Goal: Task Accomplishment & Management: Manage account settings

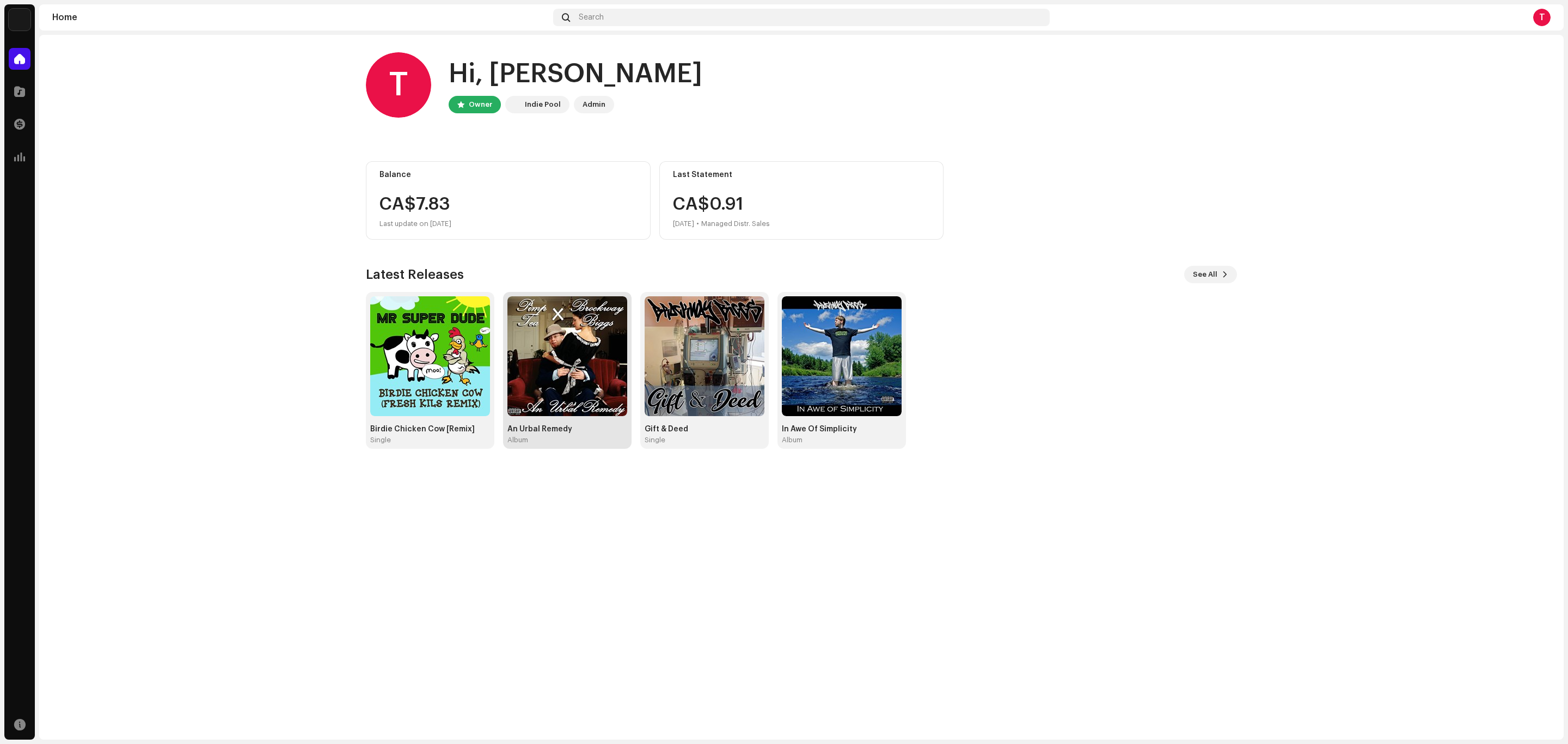
click at [552, 426] on div "An Urbal Remedy" at bounding box center [567, 429] width 119 height 9
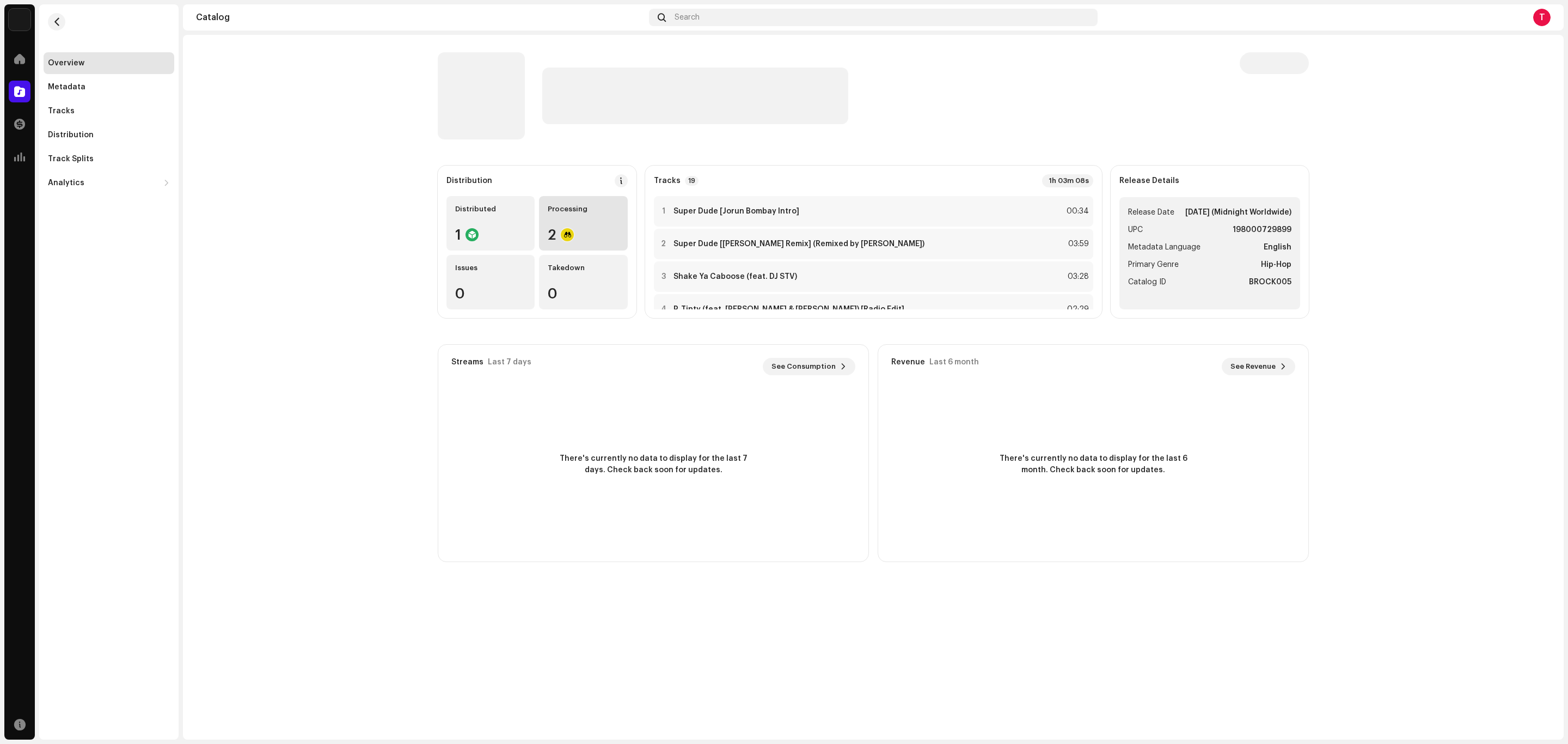
click at [595, 213] on div "Processing" at bounding box center [583, 209] width 71 height 9
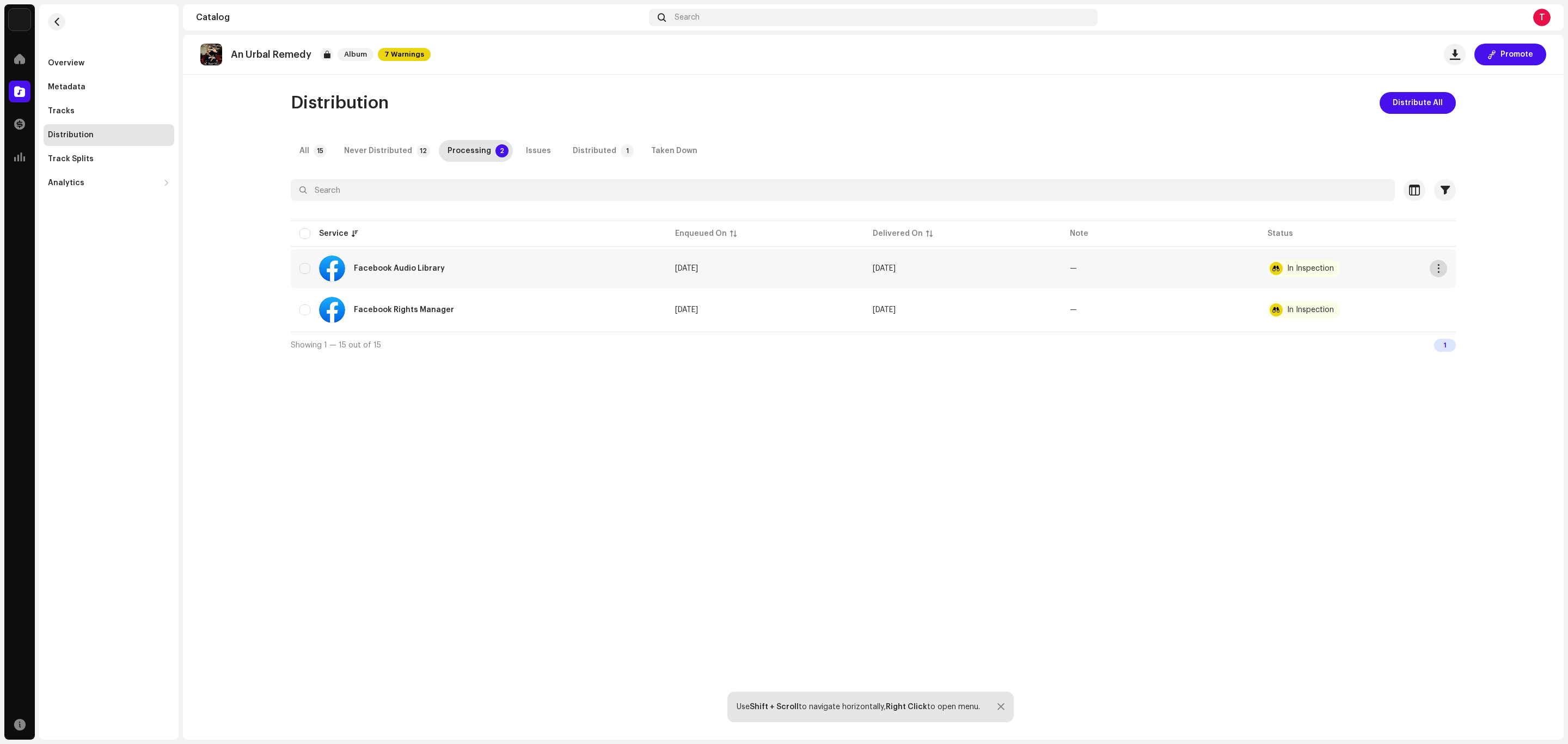
click at [1441, 266] on span "button" at bounding box center [1439, 268] width 8 height 9
click at [1459, 293] on span "Distribute" at bounding box center [1458, 292] width 38 height 9
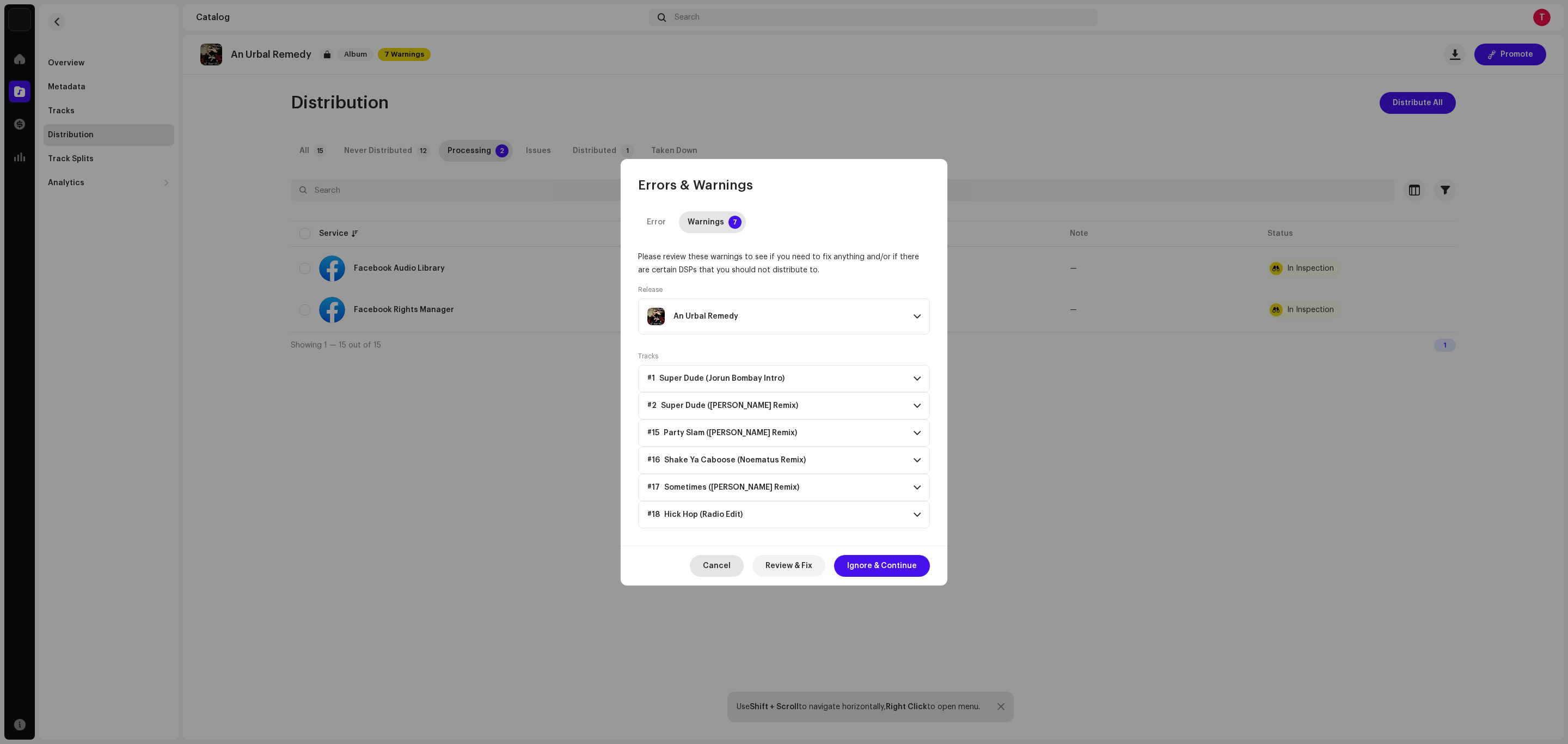
click at [721, 561] on span "Cancel" at bounding box center [717, 566] width 28 height 22
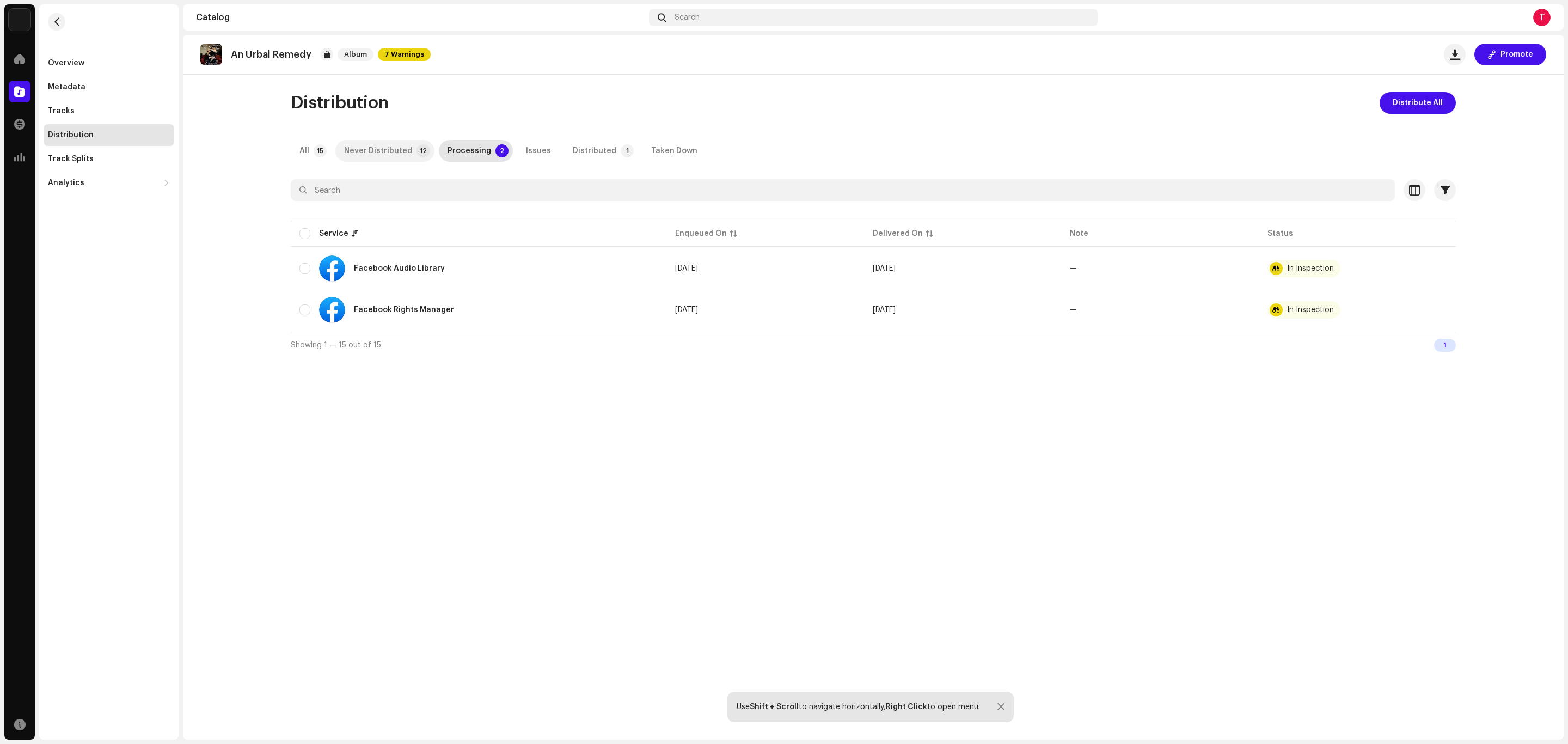
click at [384, 151] on div "Never Distributed" at bounding box center [378, 151] width 68 height 22
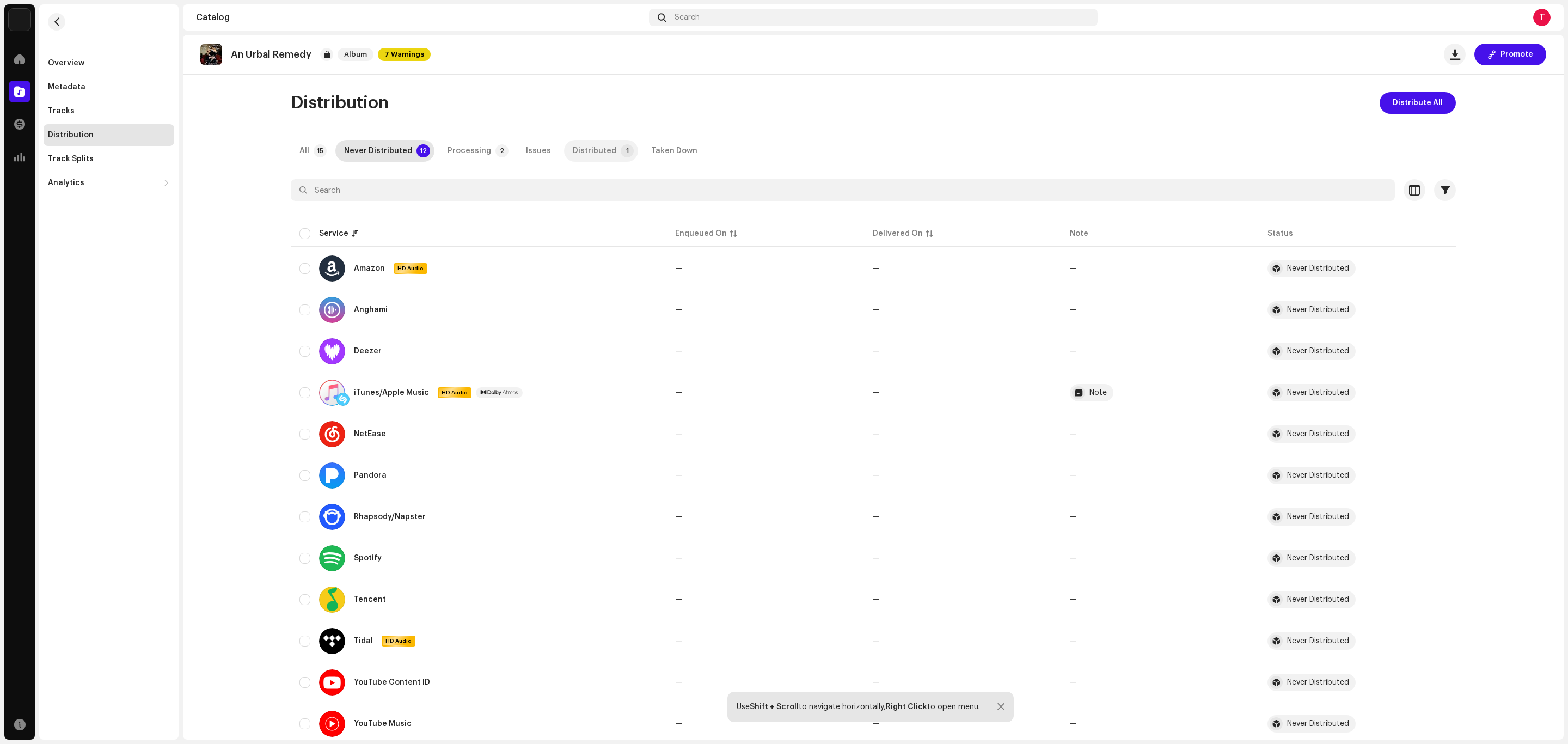
click at [603, 142] on p-tab "Distributed 1" at bounding box center [601, 151] width 74 height 22
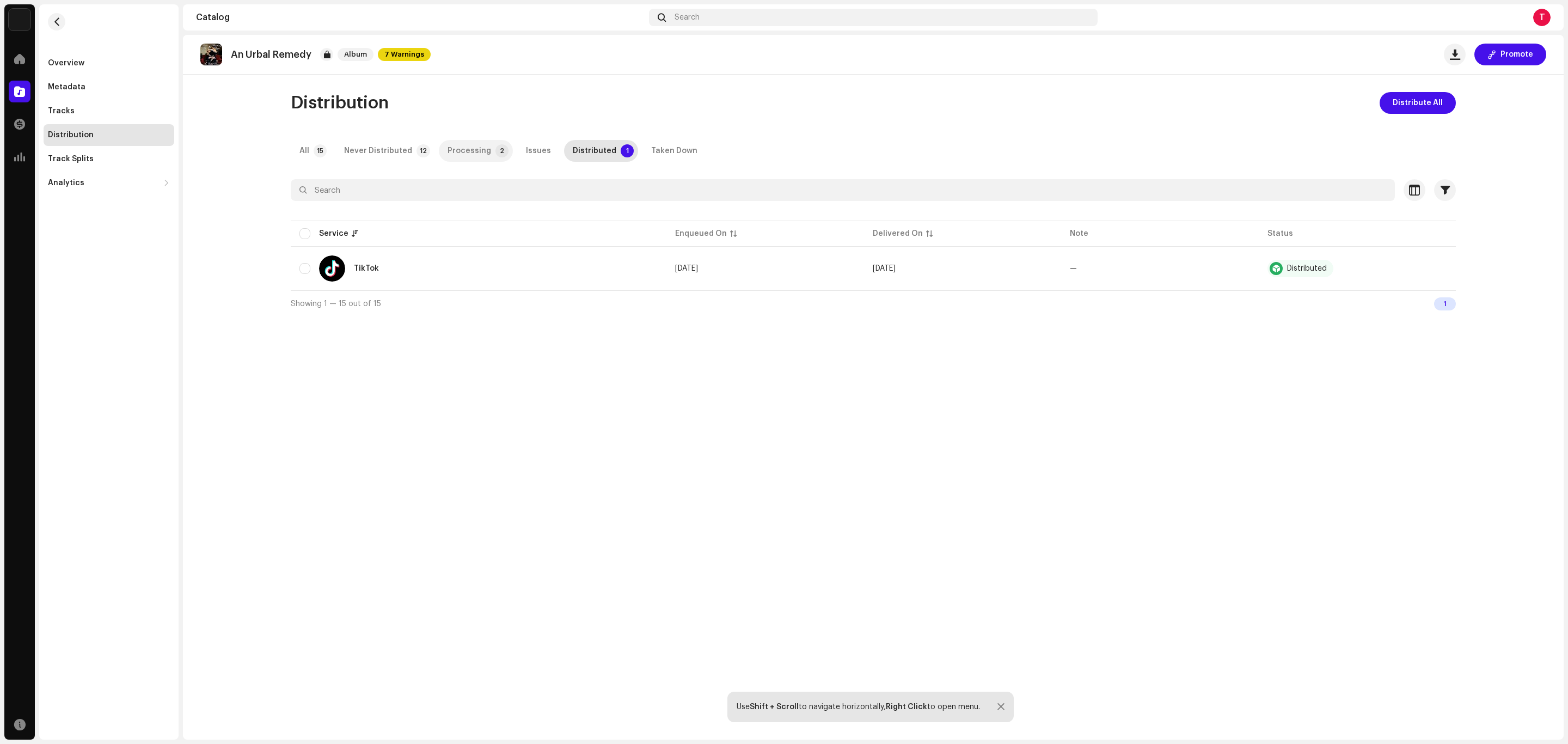
click at [451, 152] on div "Processing" at bounding box center [469, 151] width 43 height 22
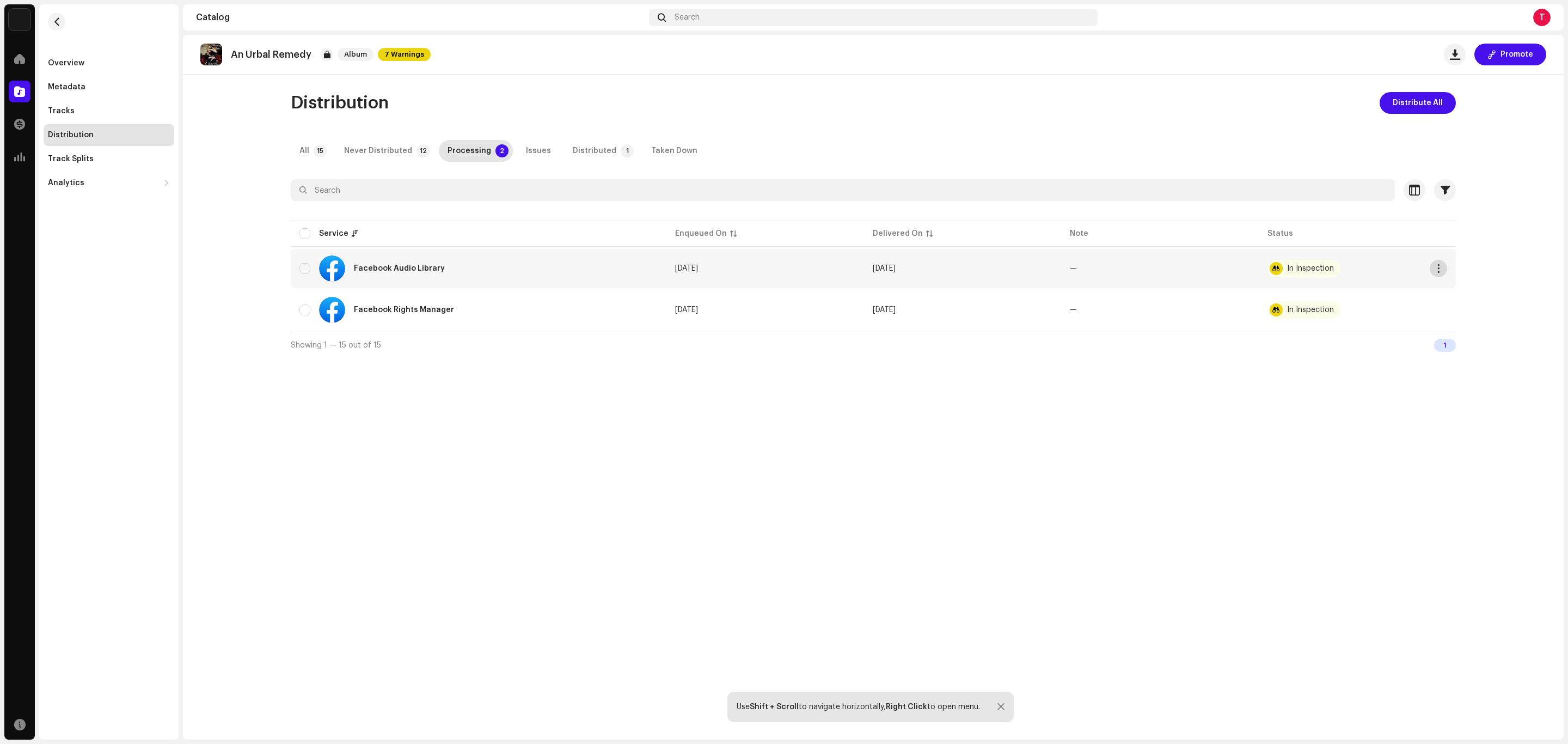
click at [1444, 268] on button "button" at bounding box center [1438, 268] width 17 height 17
click at [1444, 292] on span "Distribute" at bounding box center [1458, 292] width 38 height 9
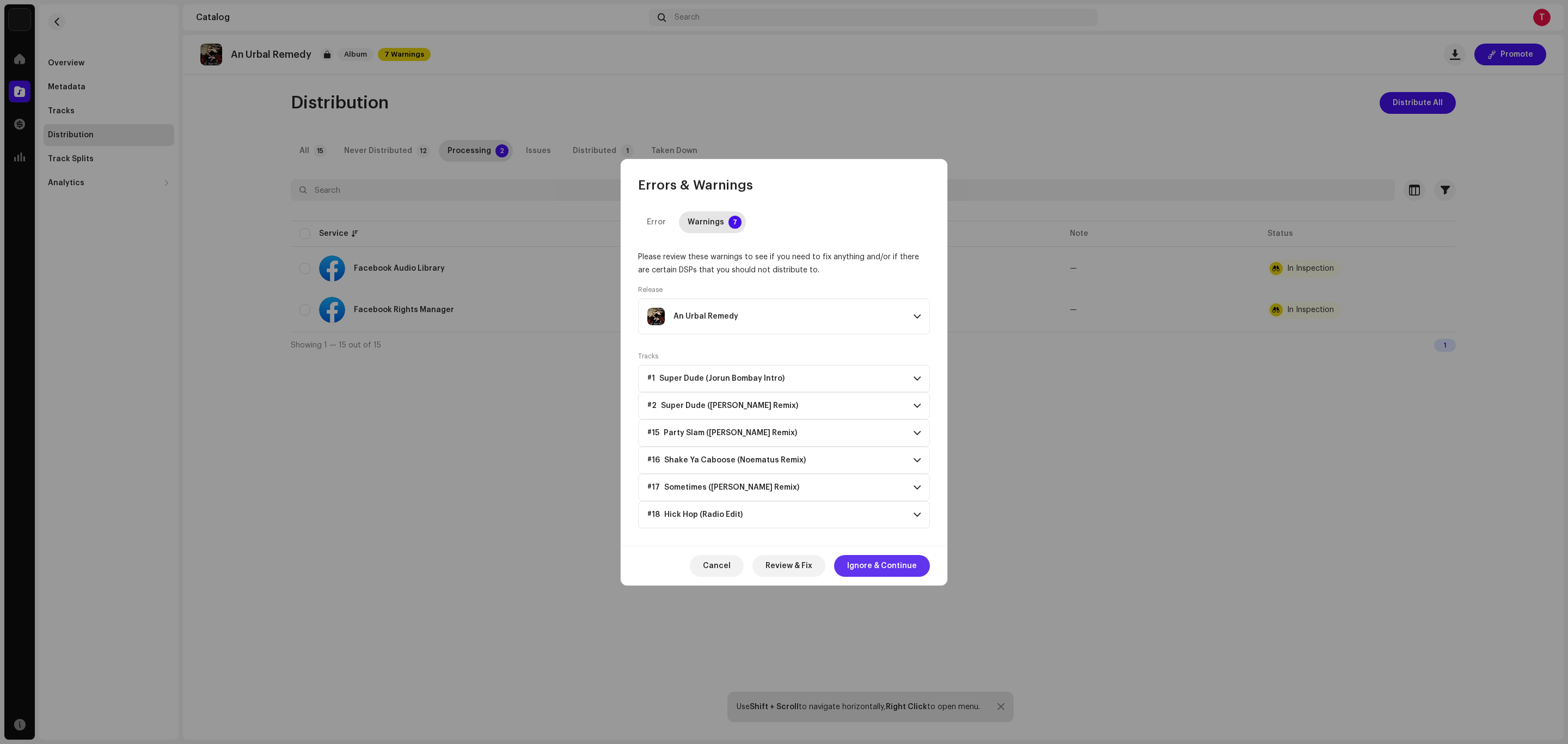
click at [867, 569] on span "Ignore & Continue" at bounding box center [881, 566] width 70 height 22
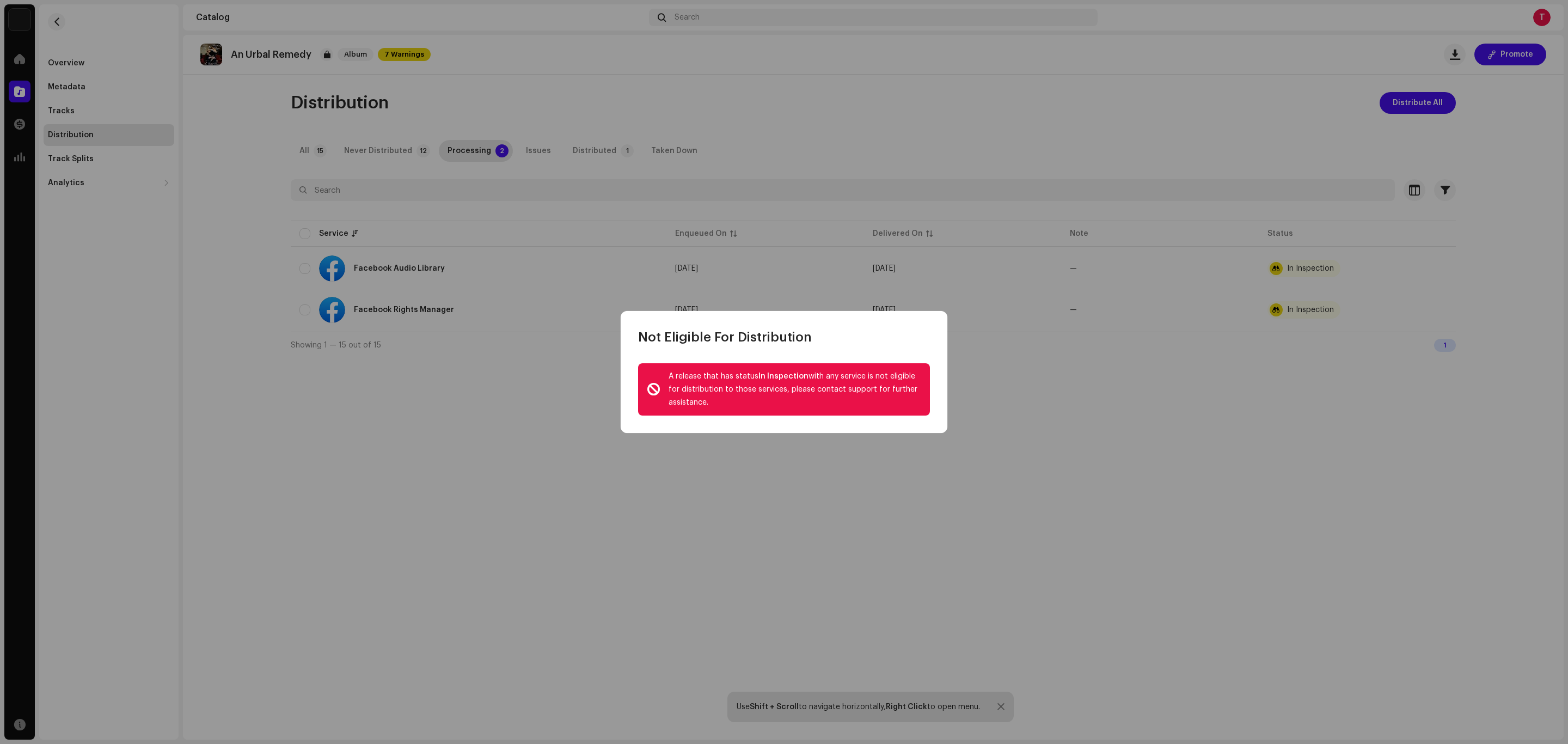
drag, startPoint x: 664, startPoint y: 373, endPoint x: 740, endPoint y: 412, distance: 85.4
click at [740, 412] on div "A release that has status In Inspection with any service is not eligible for di…" at bounding box center [784, 390] width 292 height 52
copy div "A release that has status In Inspection with any service is not eligible for di…"
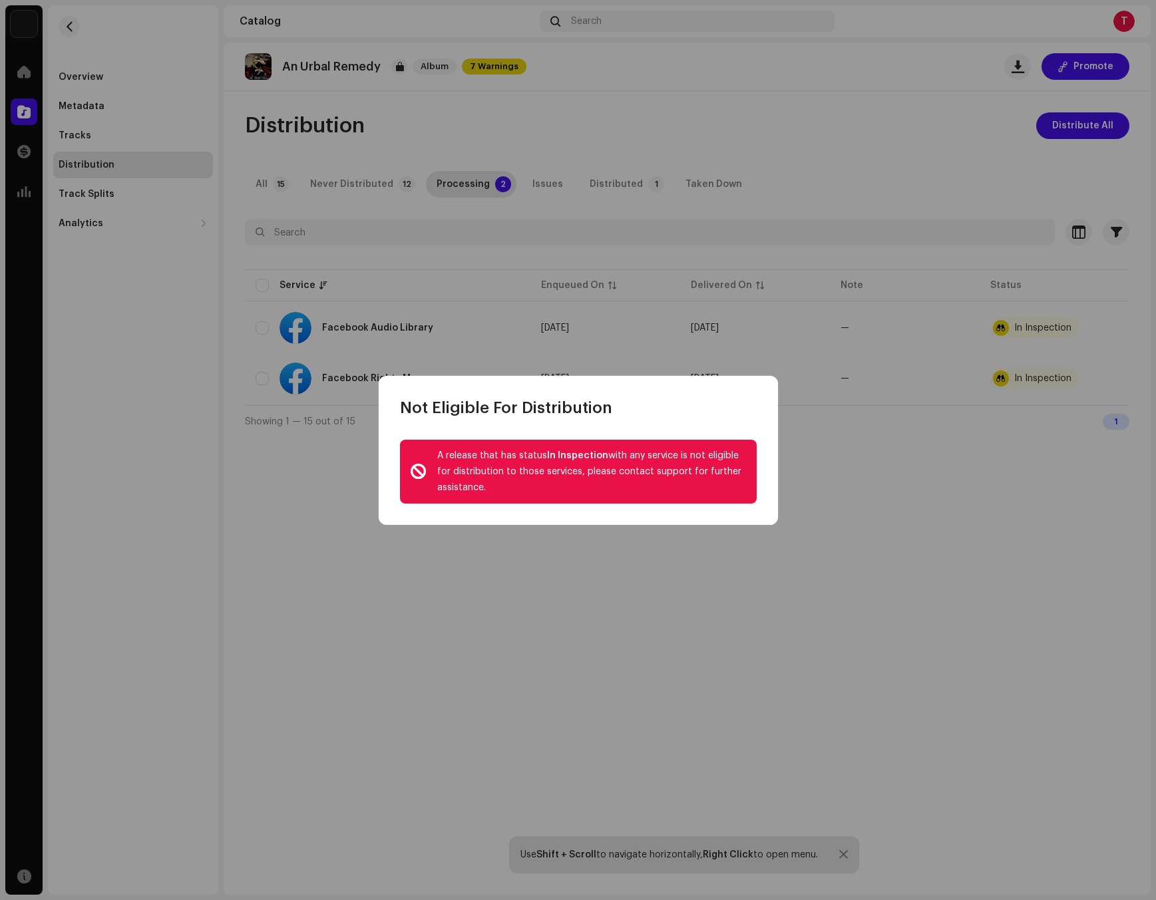
click at [443, 436] on div "A release that has status In Inspection with any service is not eligible for di…" at bounding box center [578, 472] width 399 height 106
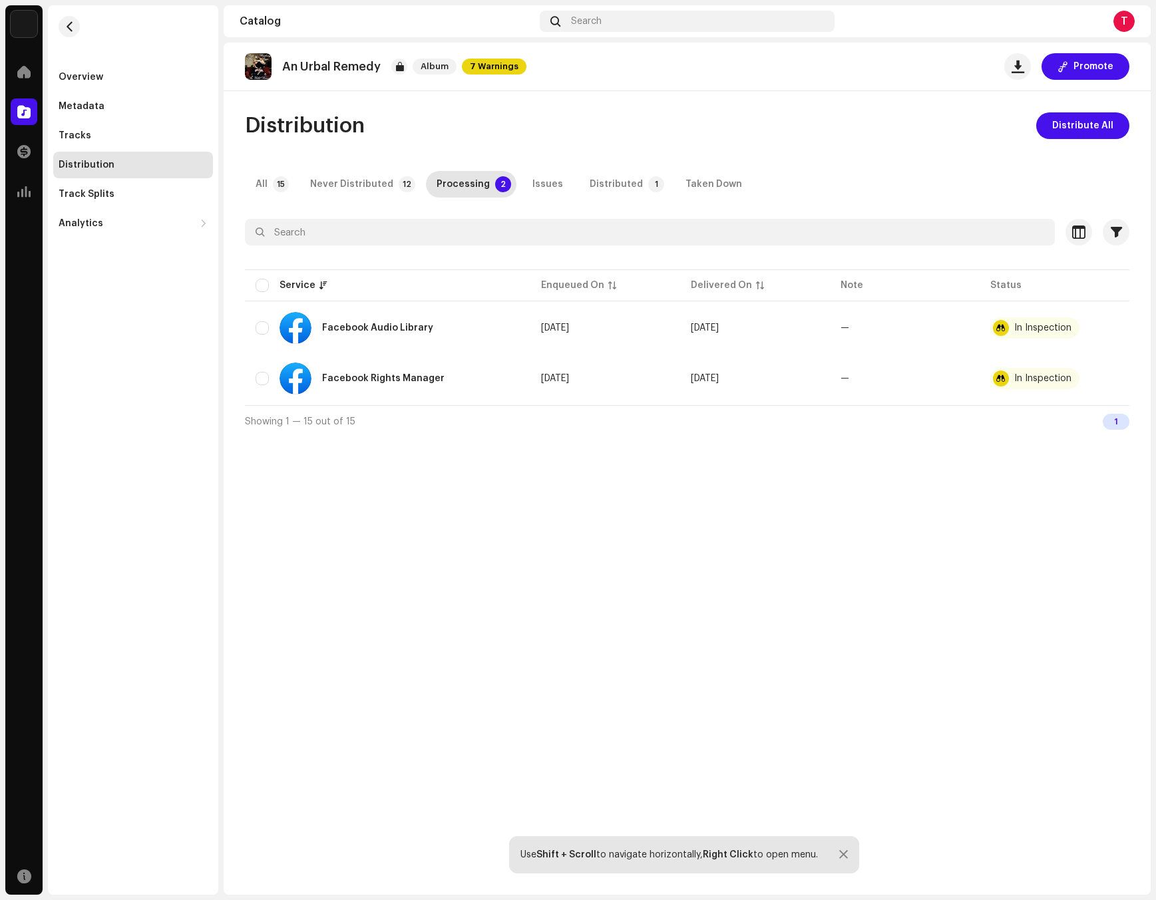
click at [581, 140] on div "Not Eligible For Distribution A release that has status In Inspection with any …" at bounding box center [578, 450] width 1156 height 900
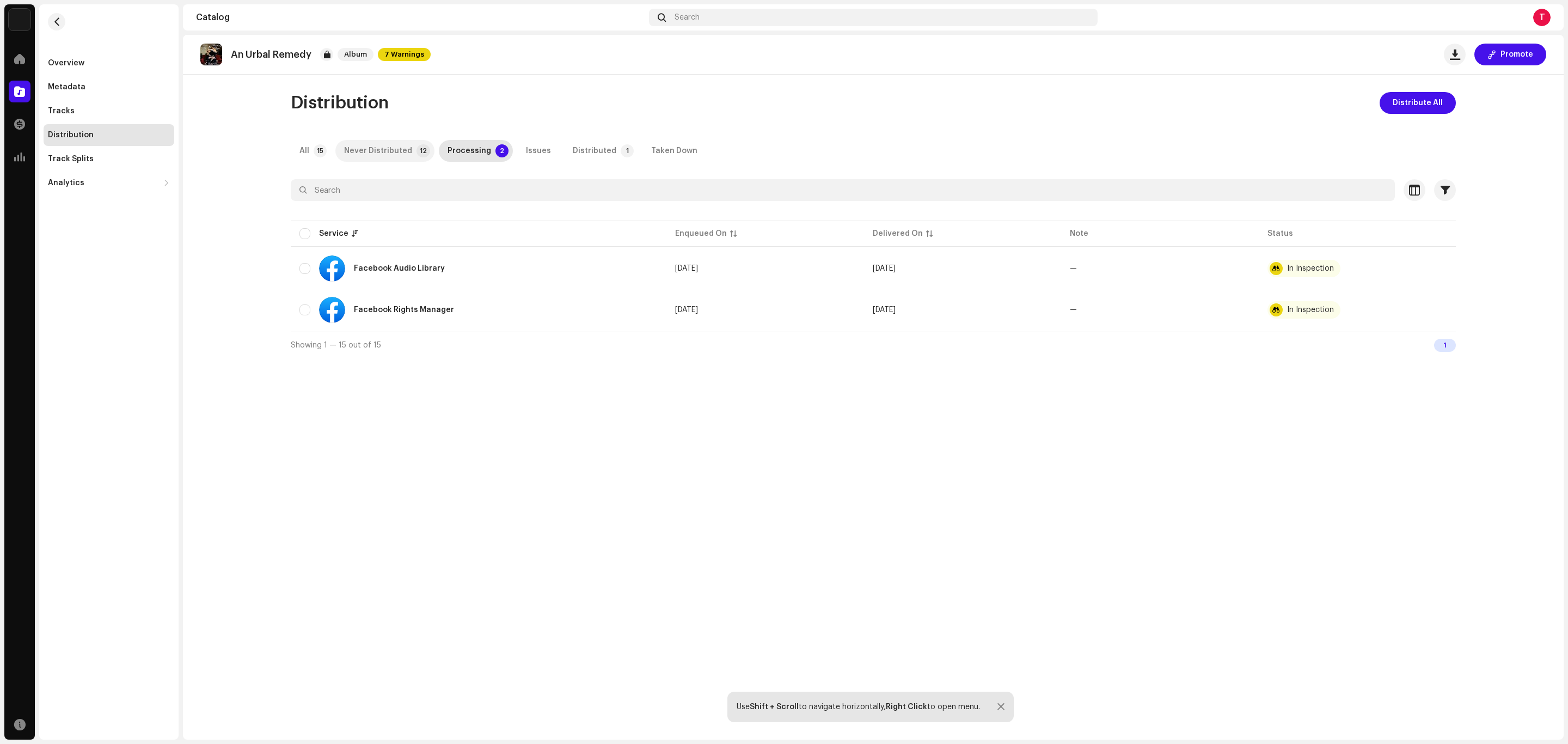
click at [380, 149] on div "Never Distributed" at bounding box center [378, 151] width 68 height 22
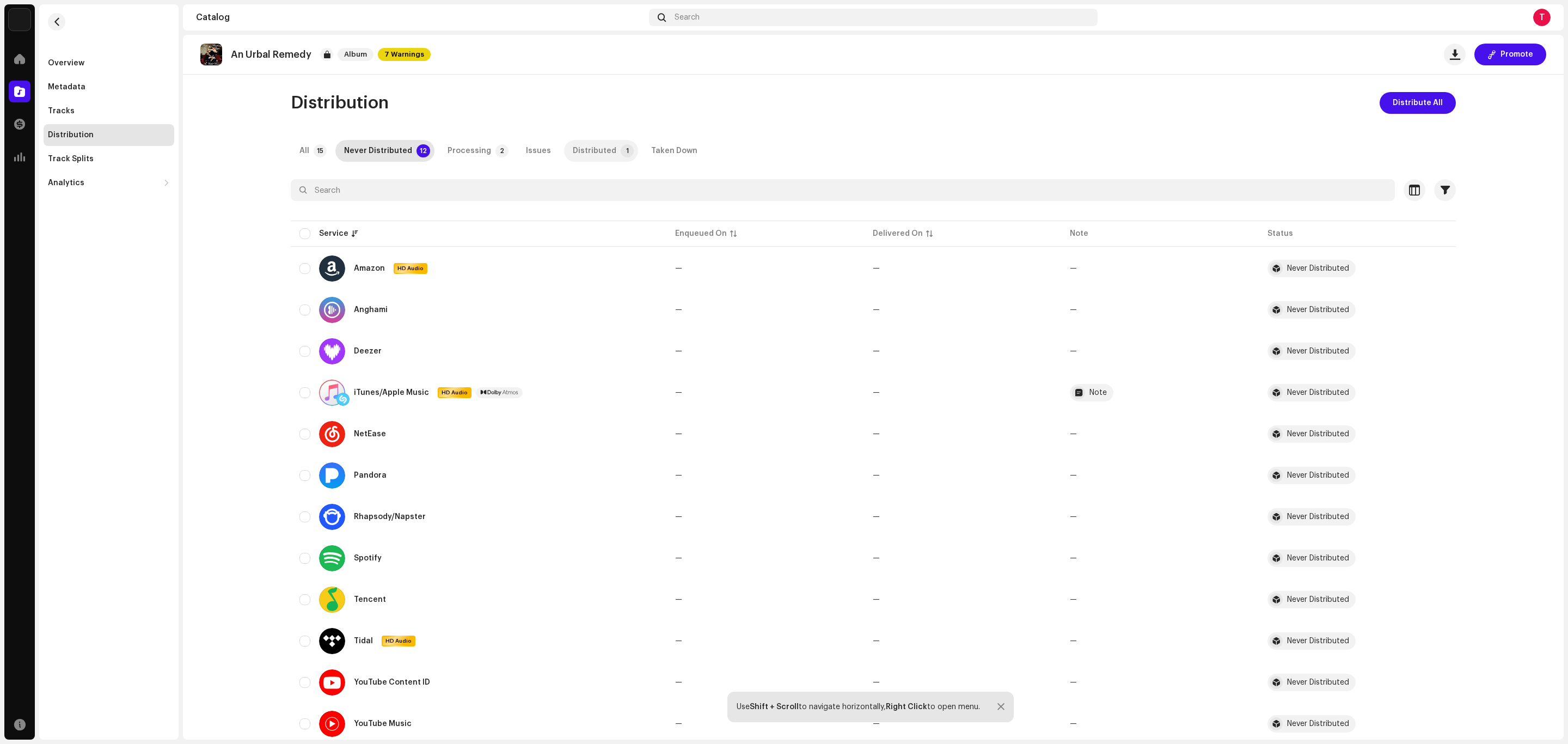
click at [582, 146] on div "Distributed" at bounding box center [594, 151] width 43 height 22
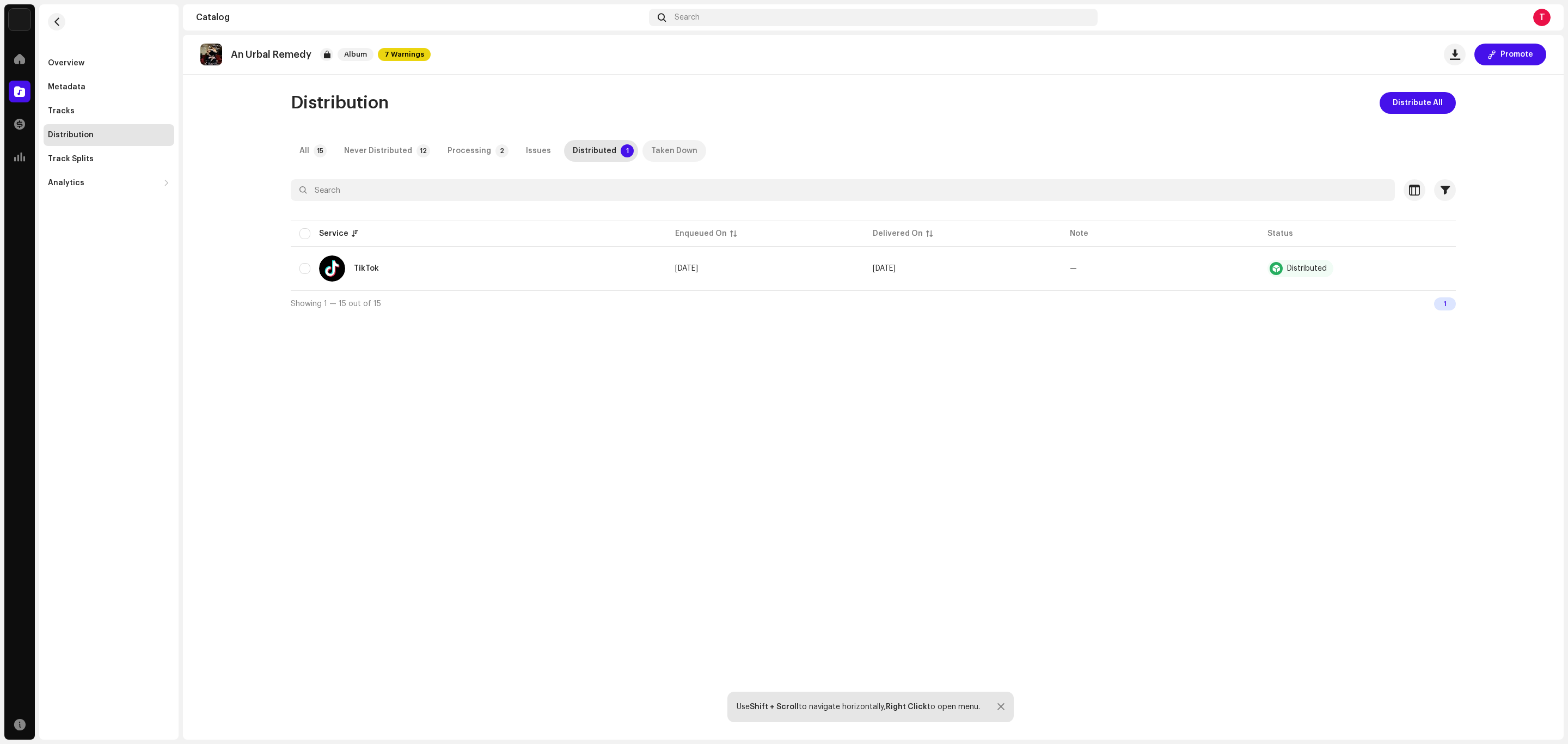
click at [663, 152] on div "Taken Down" at bounding box center [674, 151] width 47 height 22
click at [573, 156] on div "Distributed" at bounding box center [594, 151] width 43 height 22
click at [448, 151] on div "Processing" at bounding box center [469, 151] width 43 height 22
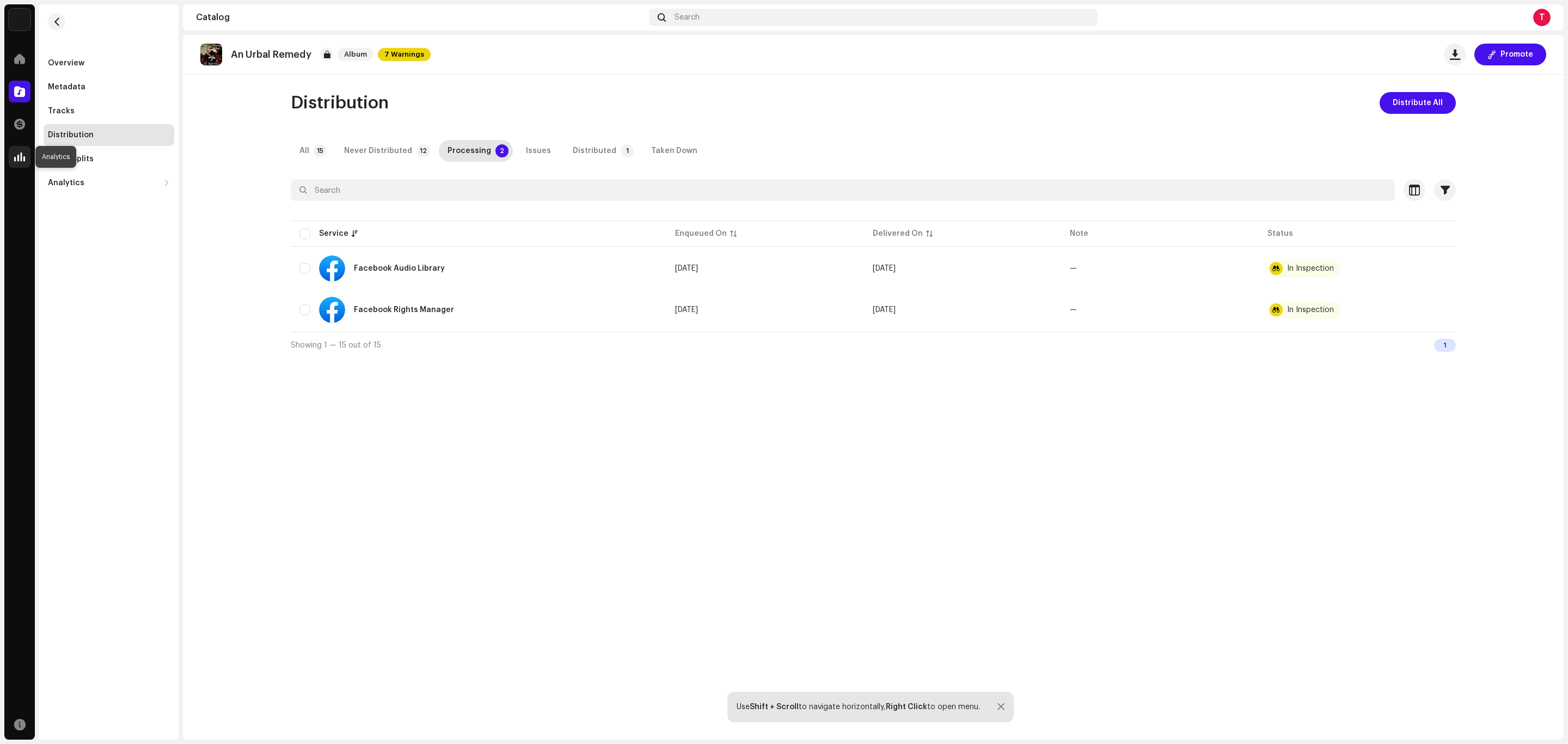
click at [16, 157] on span at bounding box center [19, 156] width 11 height 9
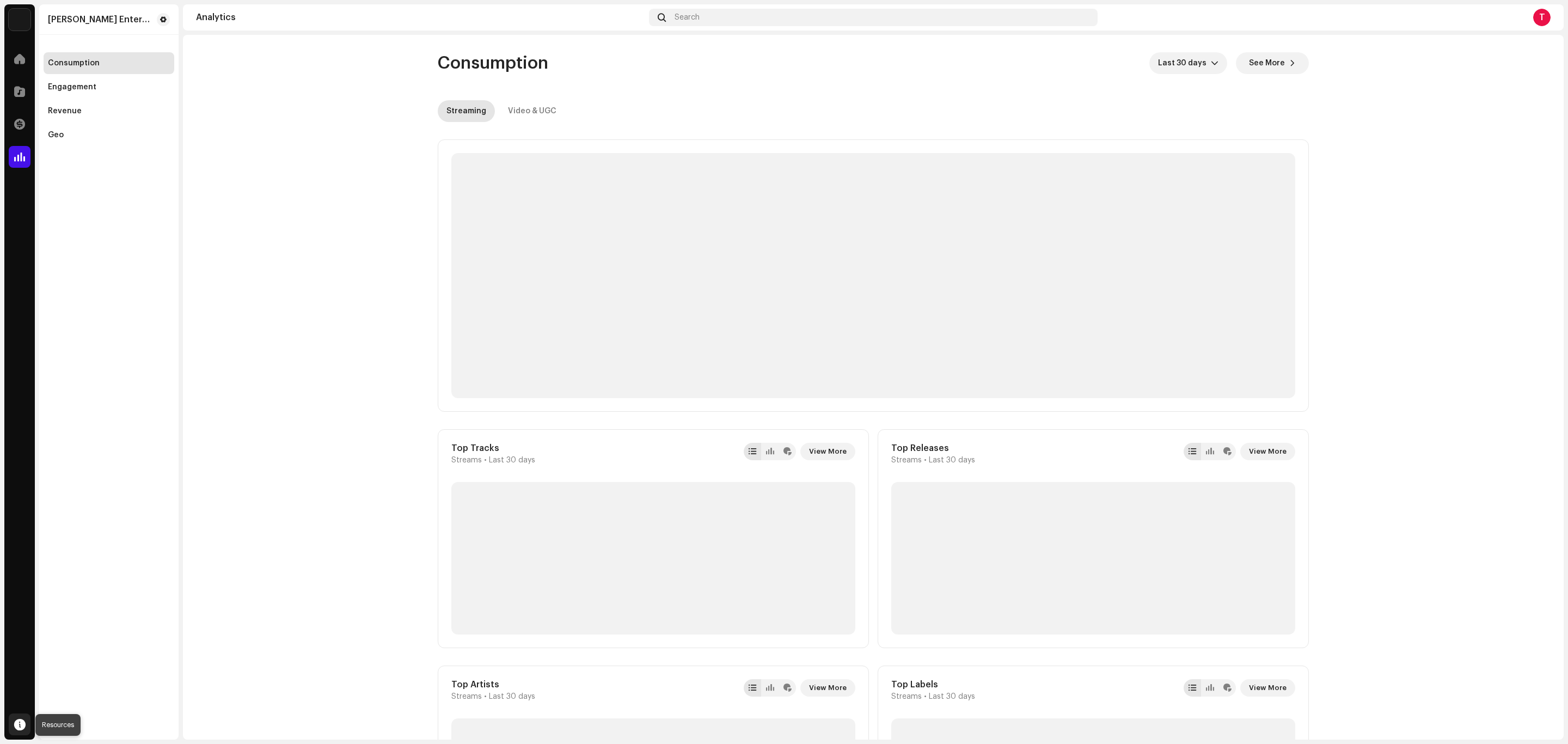
click at [19, 726] on span at bounding box center [20, 724] width 11 height 9
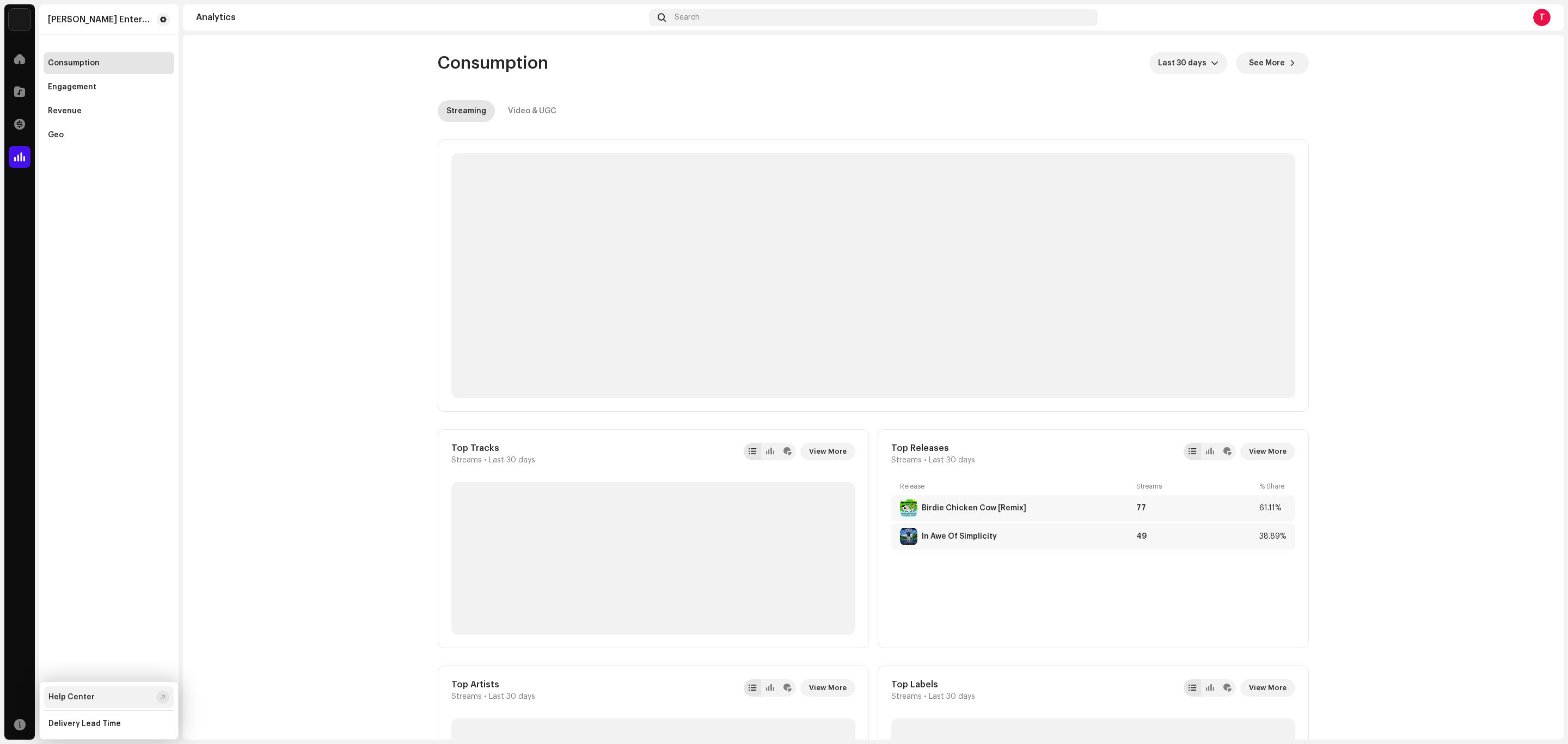
click at [90, 697] on div "Help Center" at bounding box center [71, 697] width 47 height 9
